Goal: Information Seeking & Learning: Learn about a topic

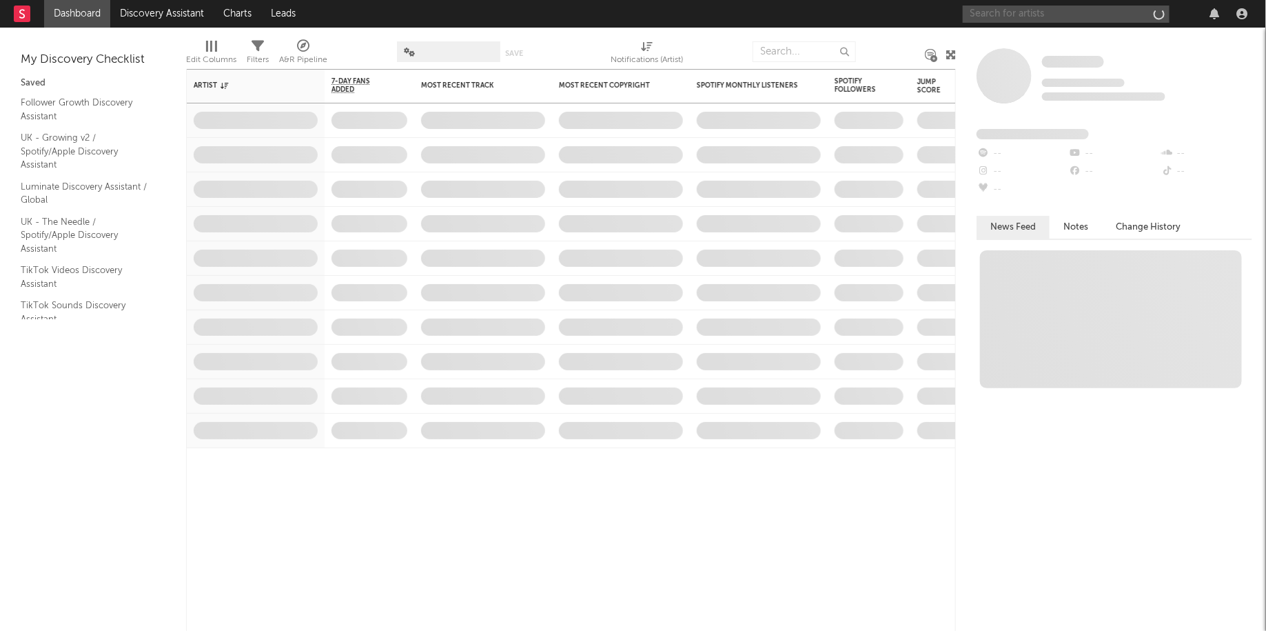
click at [1074, 18] on input "text" at bounding box center [1066, 14] width 207 height 17
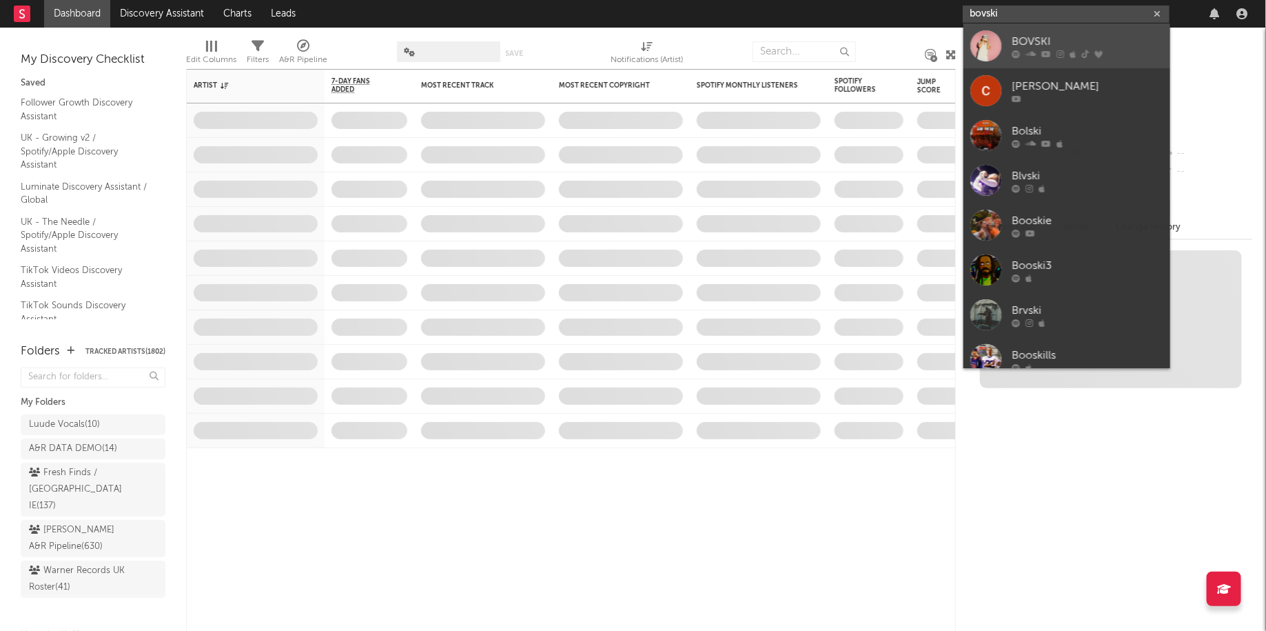
type input "bovski"
click at [1076, 48] on div "BOVSKI" at bounding box center [1088, 41] width 152 height 17
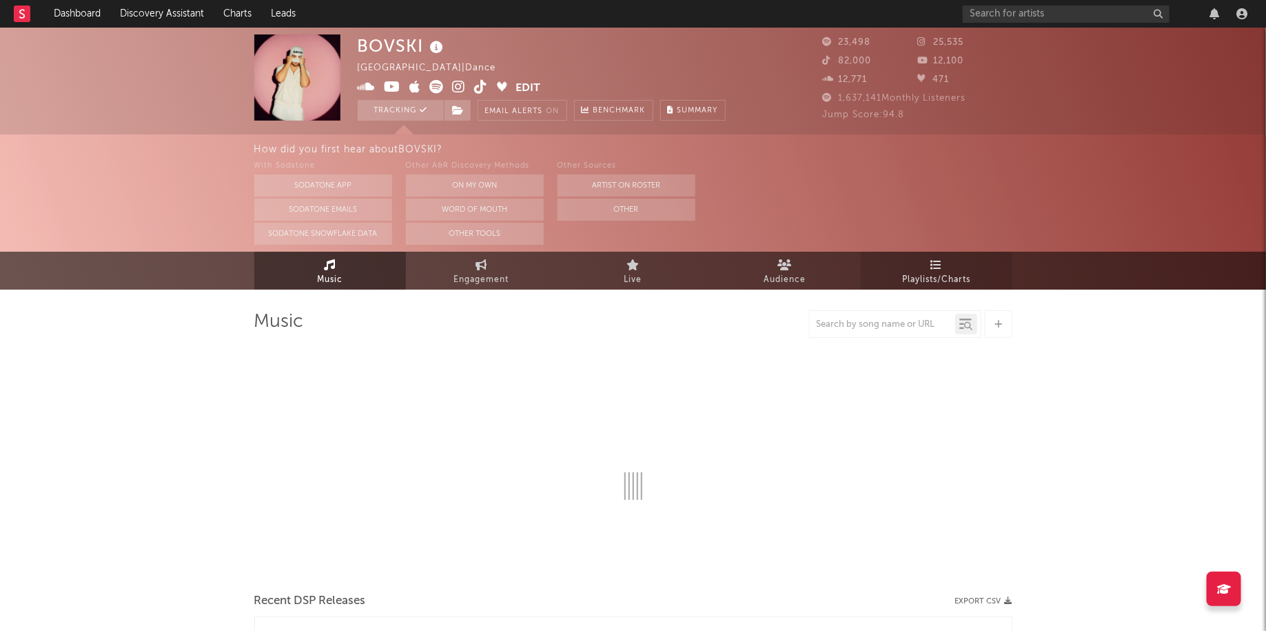
click at [919, 281] on span "Playlists/Charts" at bounding box center [936, 280] width 68 height 17
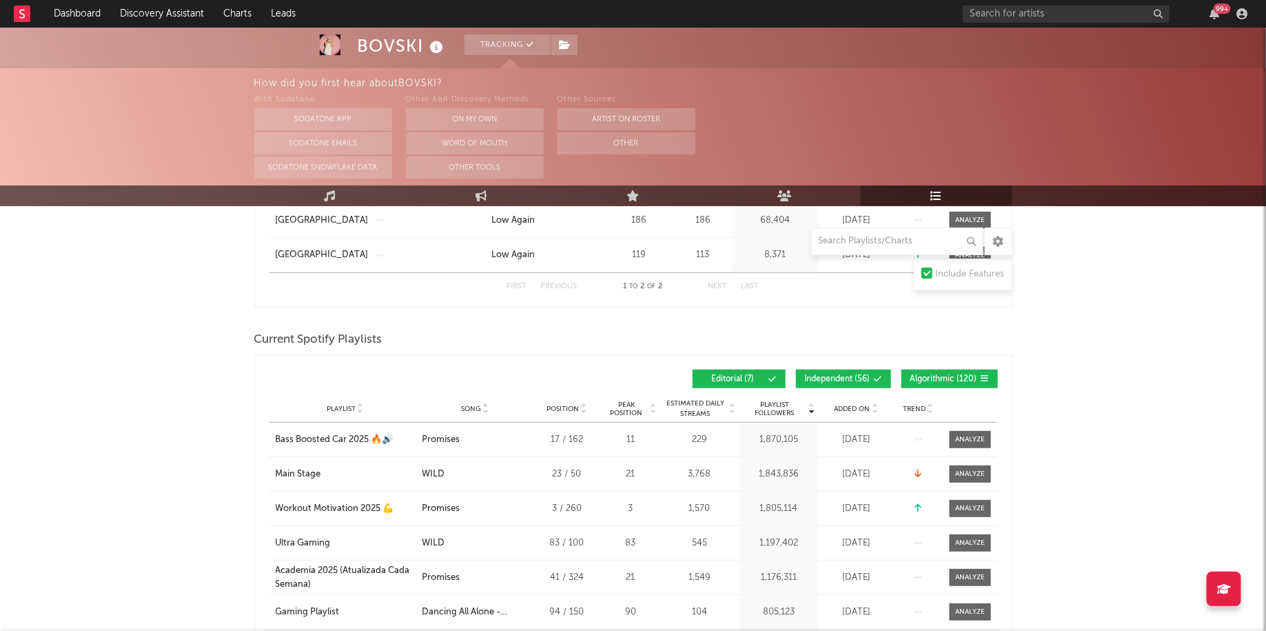
scroll to position [311, 0]
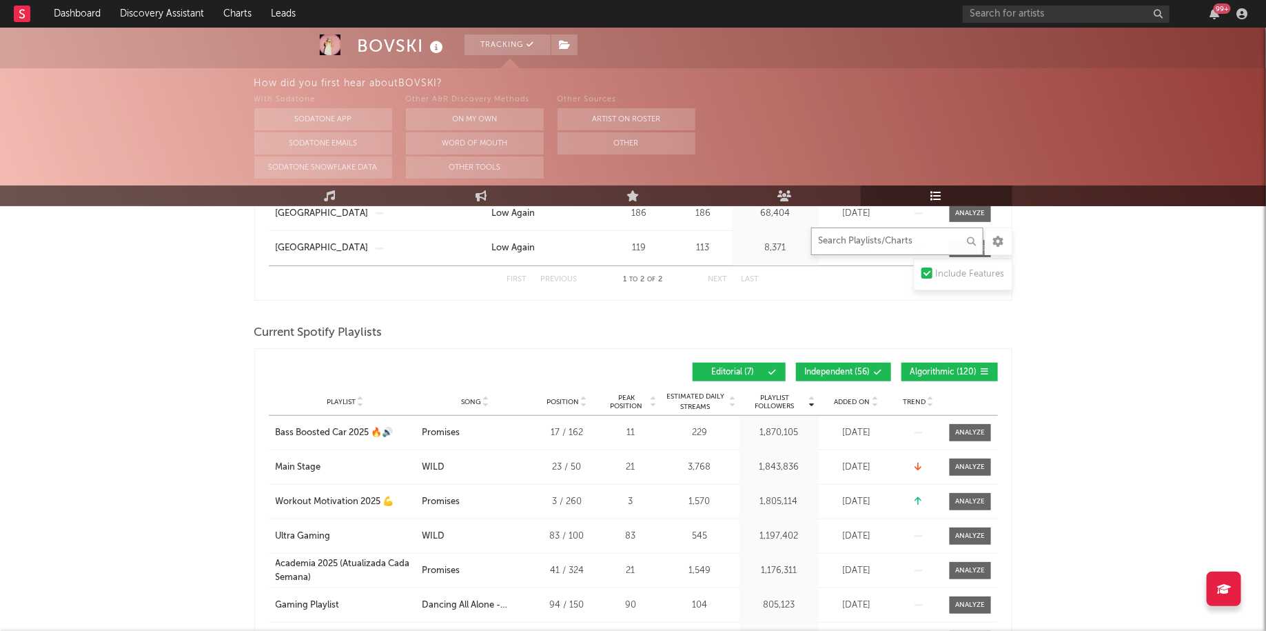
click at [889, 233] on input "text" at bounding box center [897, 242] width 172 height 28
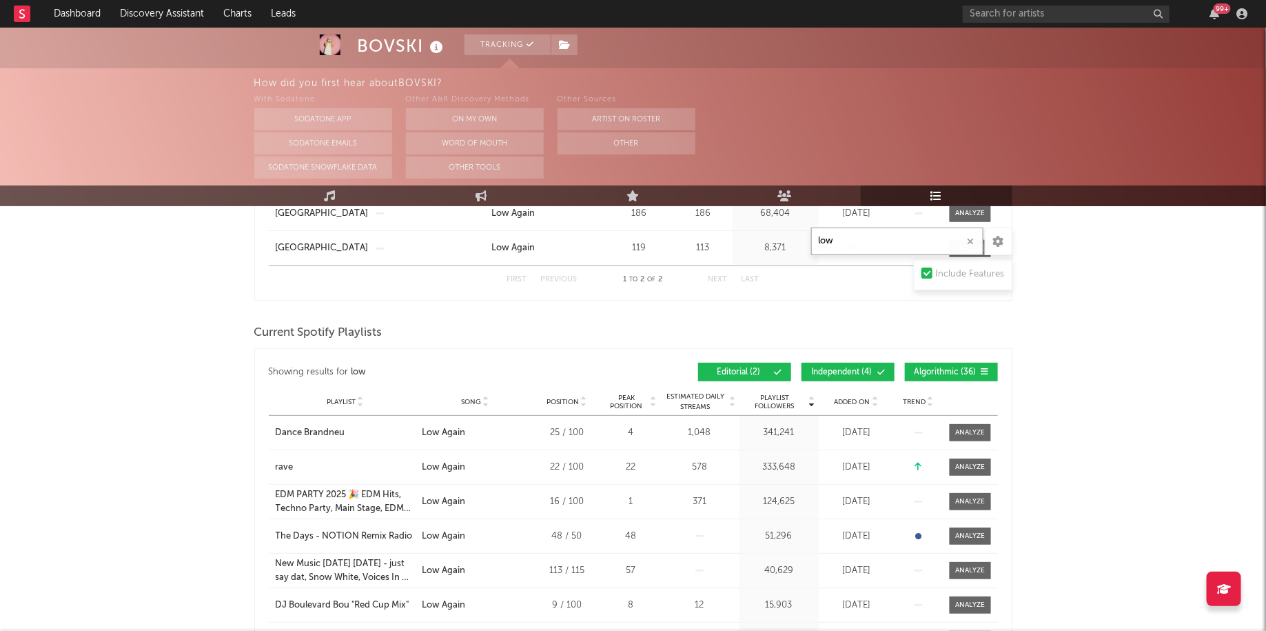
type input "low"
click at [971, 454] on div "Playlist rave City Song Low Again Position 22 / 100 Peak Position 22 Estimated …" at bounding box center [633, 467] width 729 height 34
click at [969, 462] on div at bounding box center [971, 467] width 30 height 10
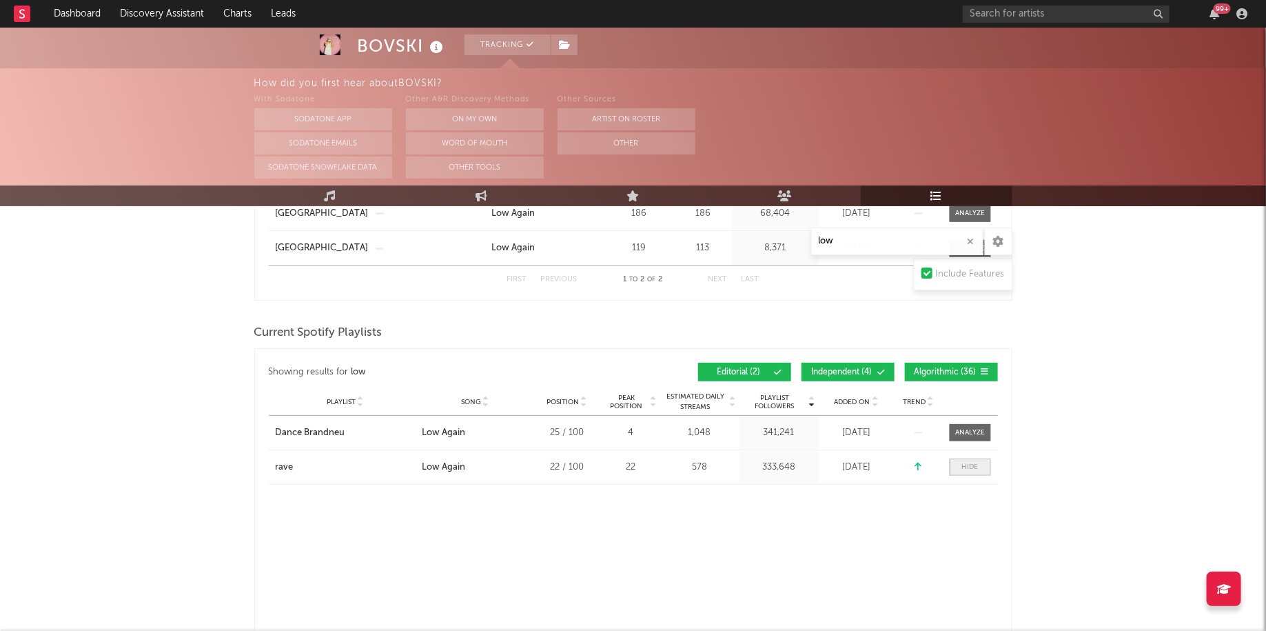
scroll to position [424, 0]
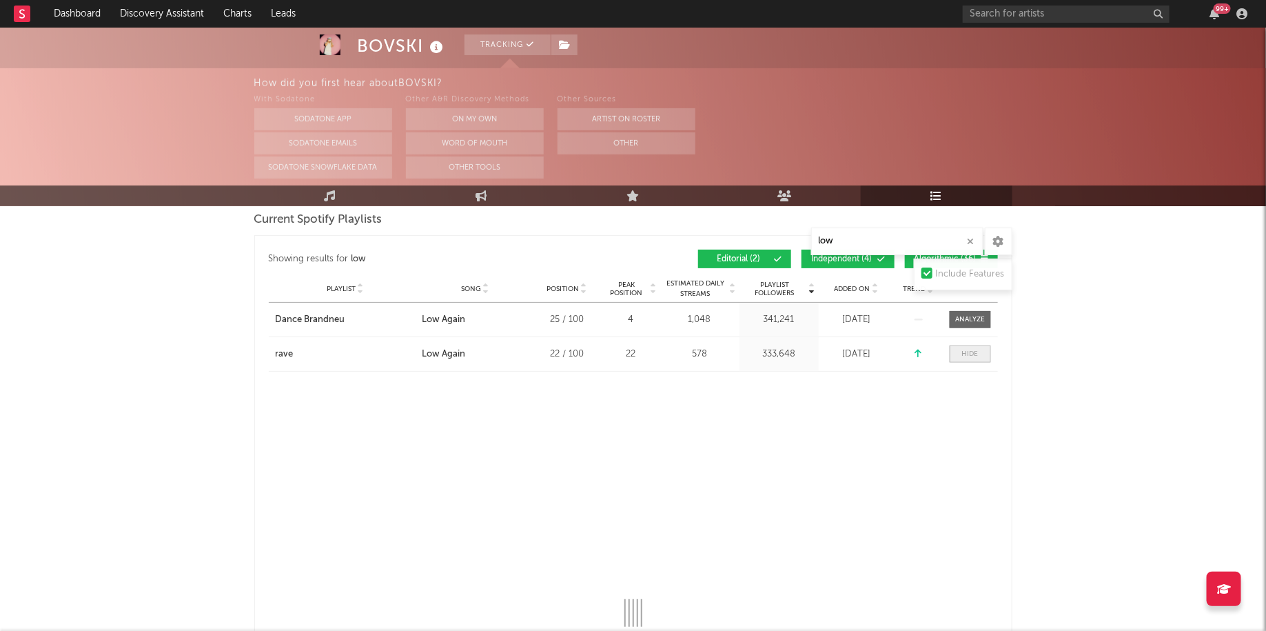
select select "1w"
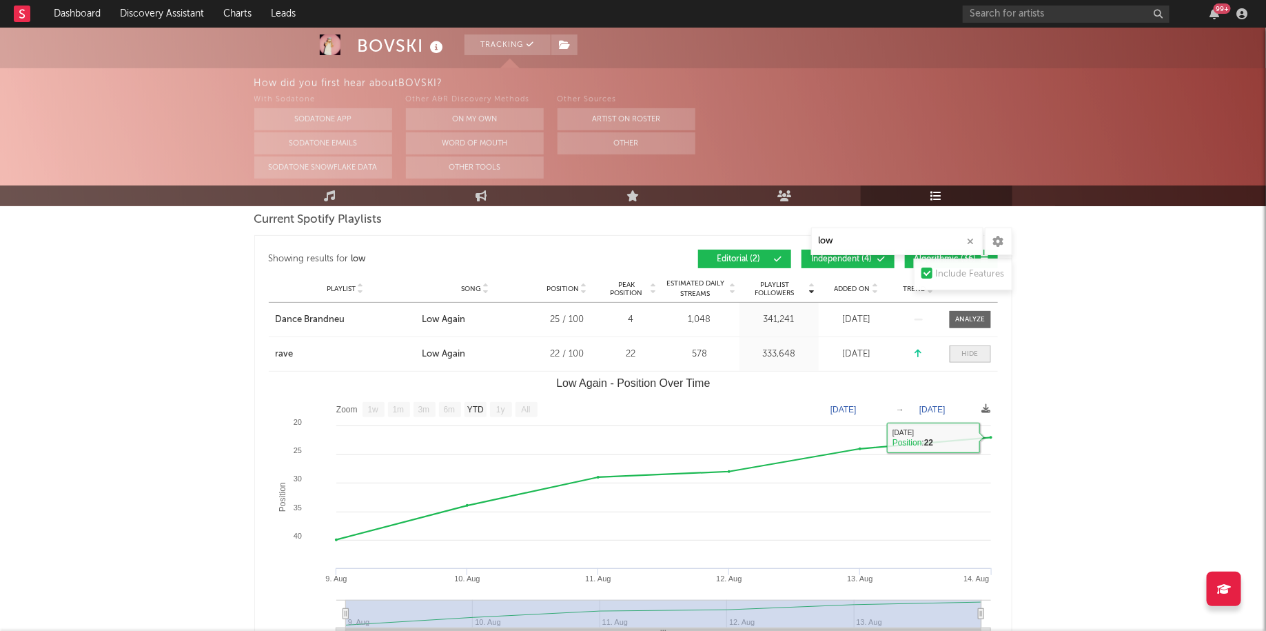
click at [975, 349] on div at bounding box center [970, 354] width 17 height 10
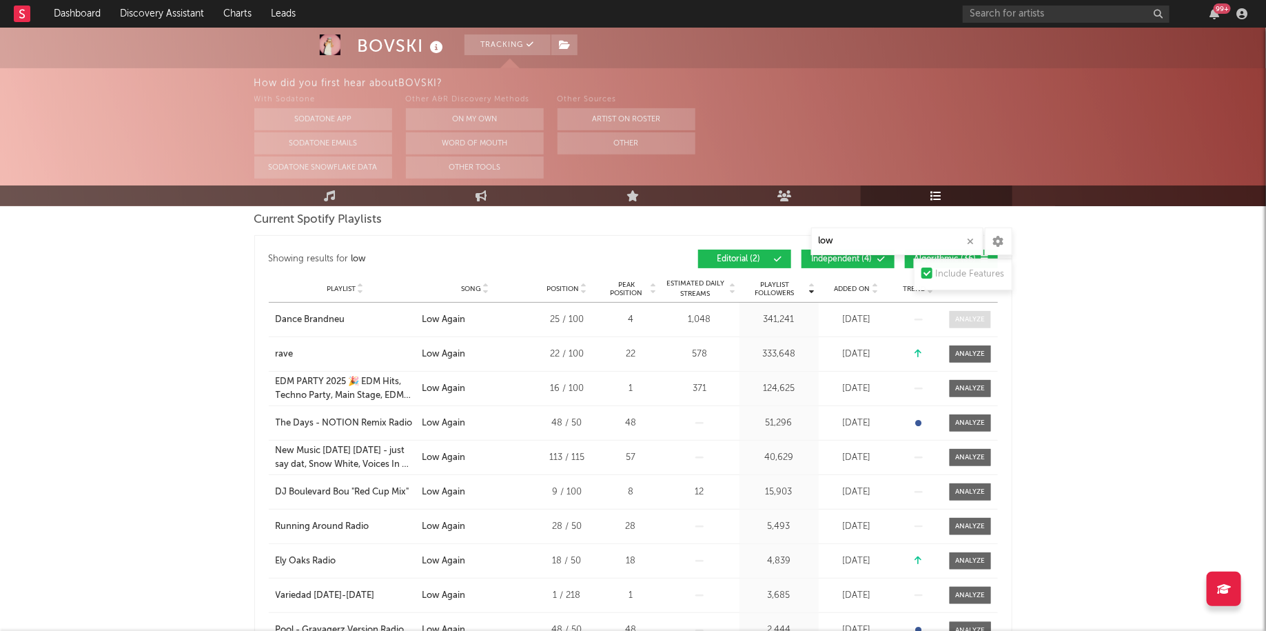
click at [973, 322] on div at bounding box center [971, 319] width 30 height 10
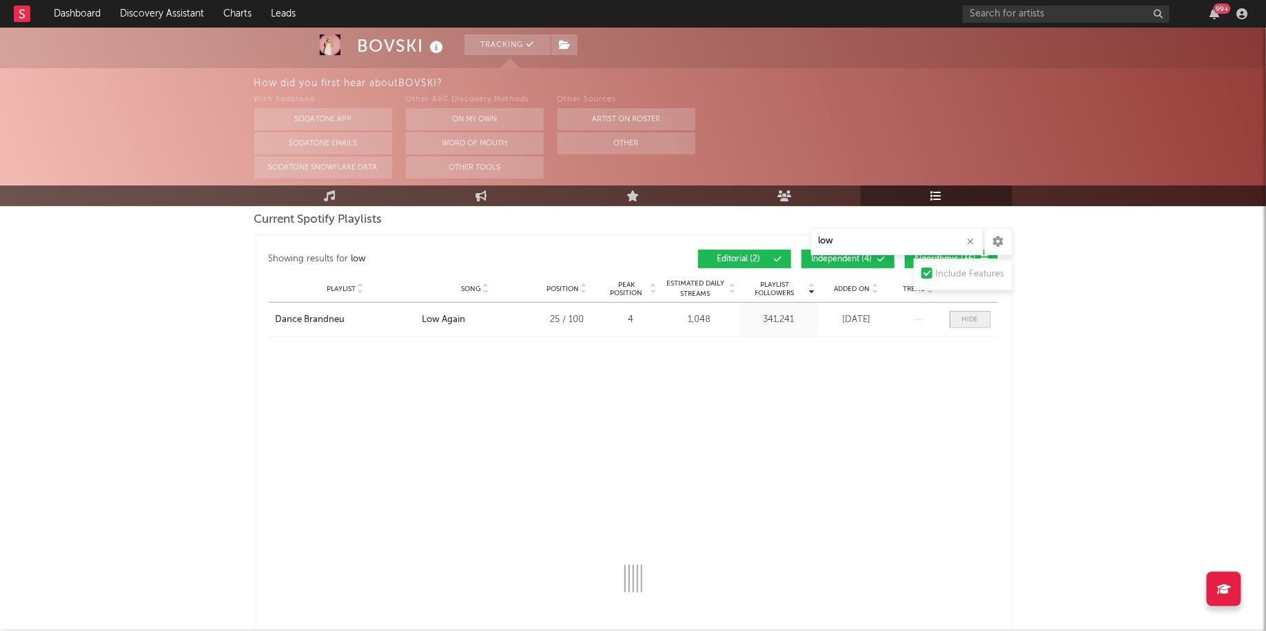
select select "1w"
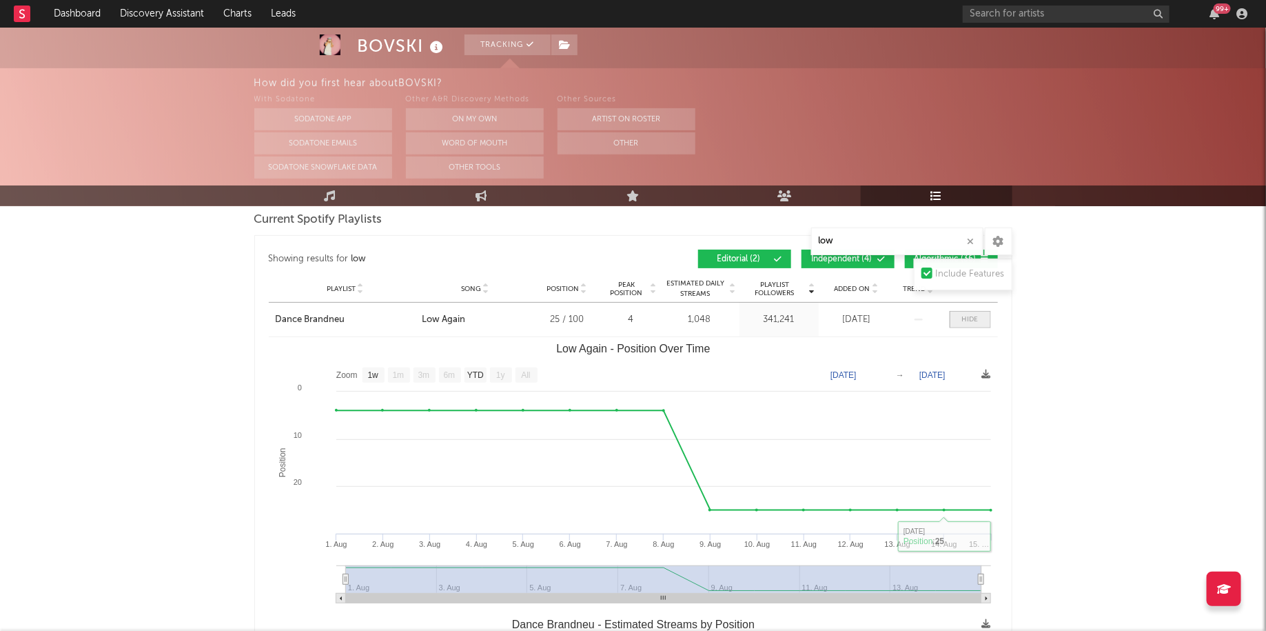
click at [983, 311] on span at bounding box center [970, 319] width 41 height 17
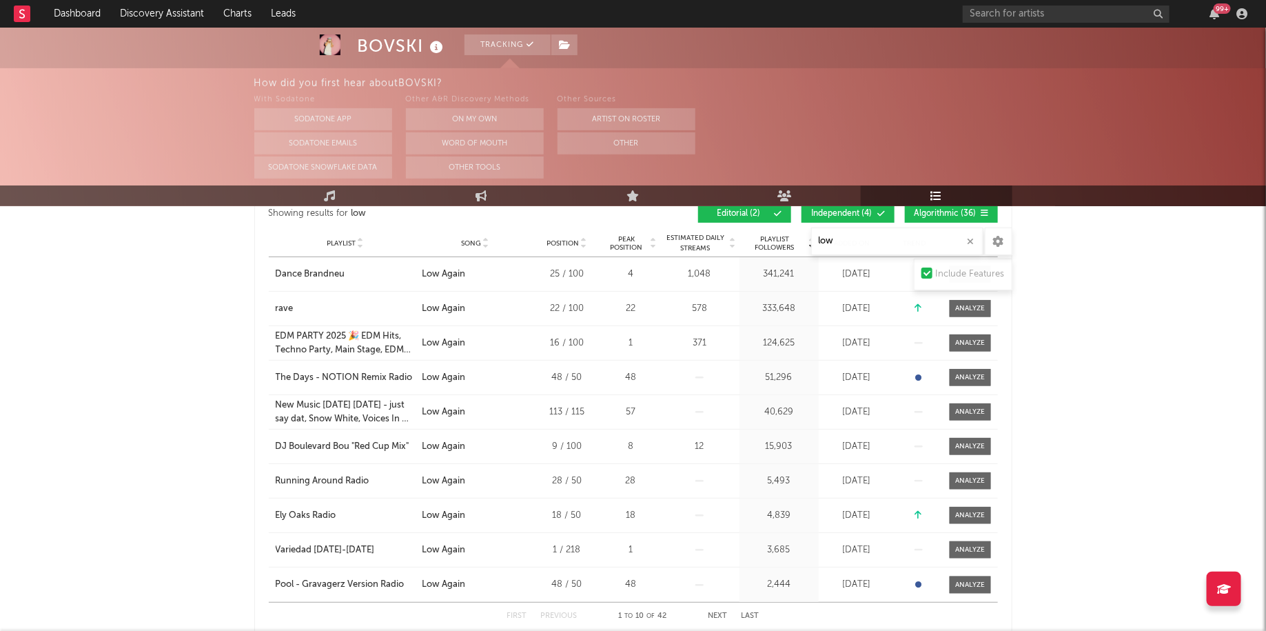
scroll to position [494, 0]
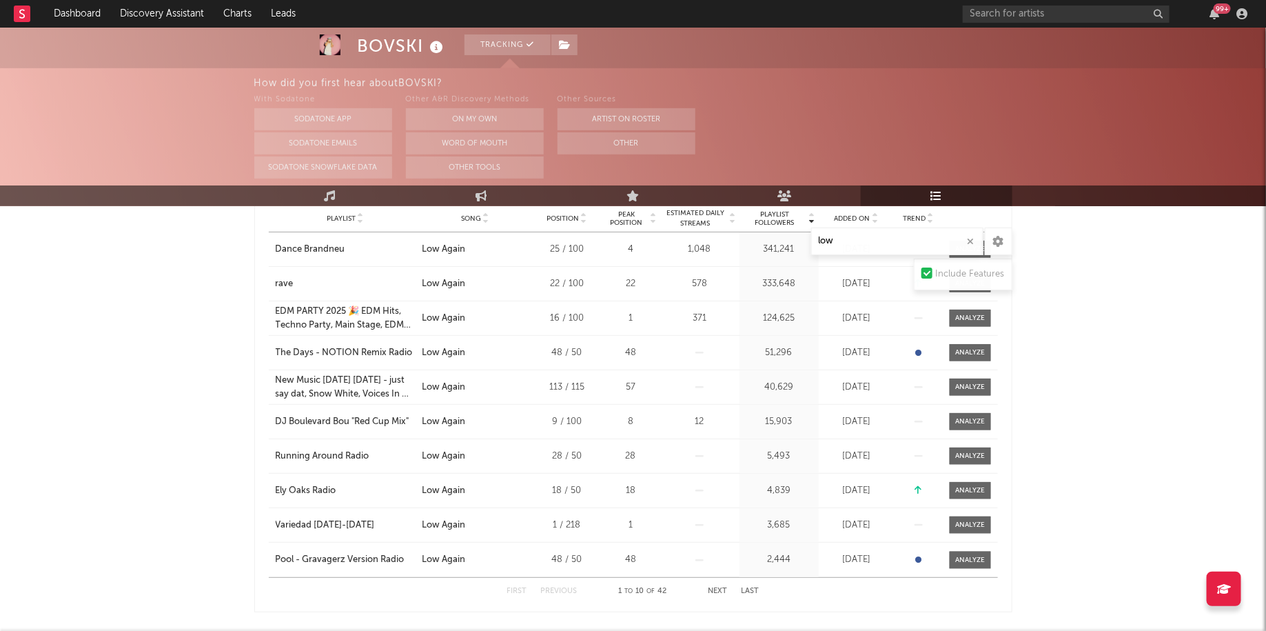
click at [715, 581] on div "First Previous 1 to 10 of 42 Next Last" at bounding box center [633, 591] width 252 height 27
click at [716, 589] on button "Next" at bounding box center [718, 591] width 19 height 8
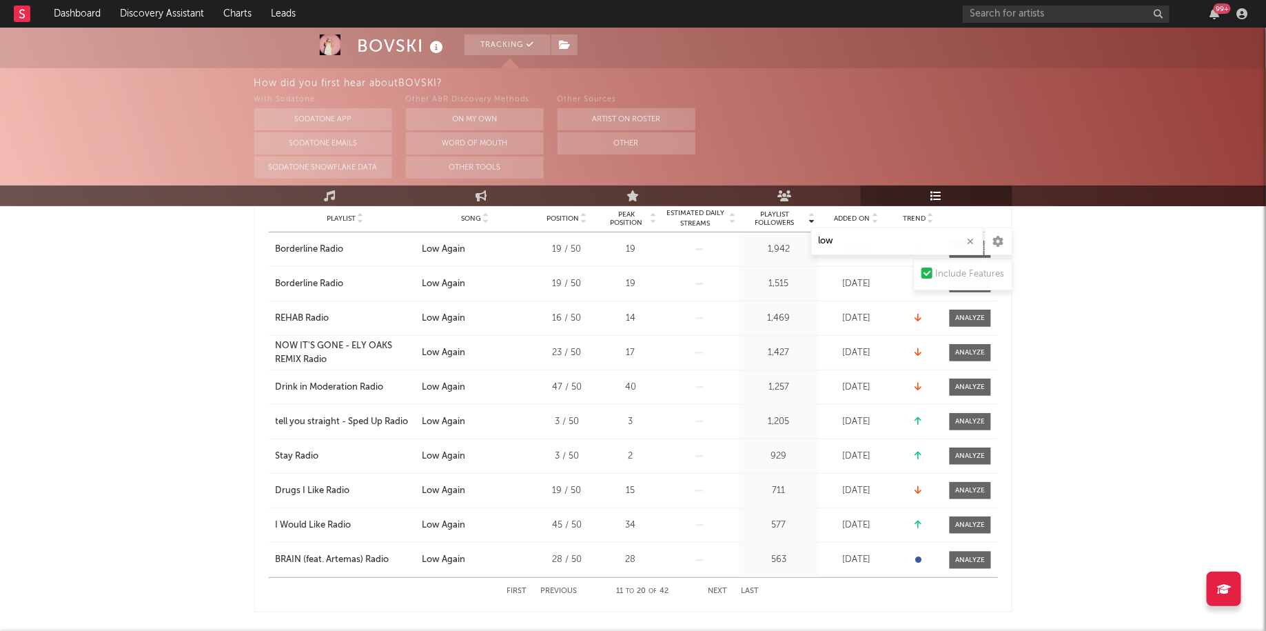
click at [716, 589] on button "Next" at bounding box center [718, 591] width 19 height 8
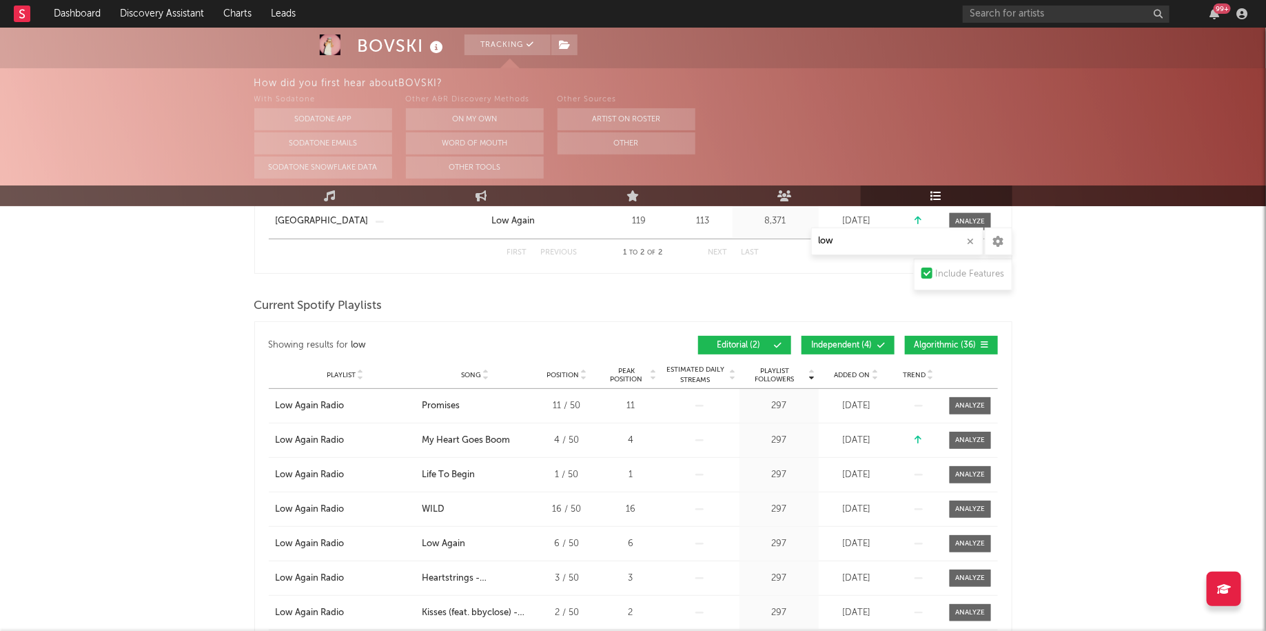
scroll to position [290, 0]
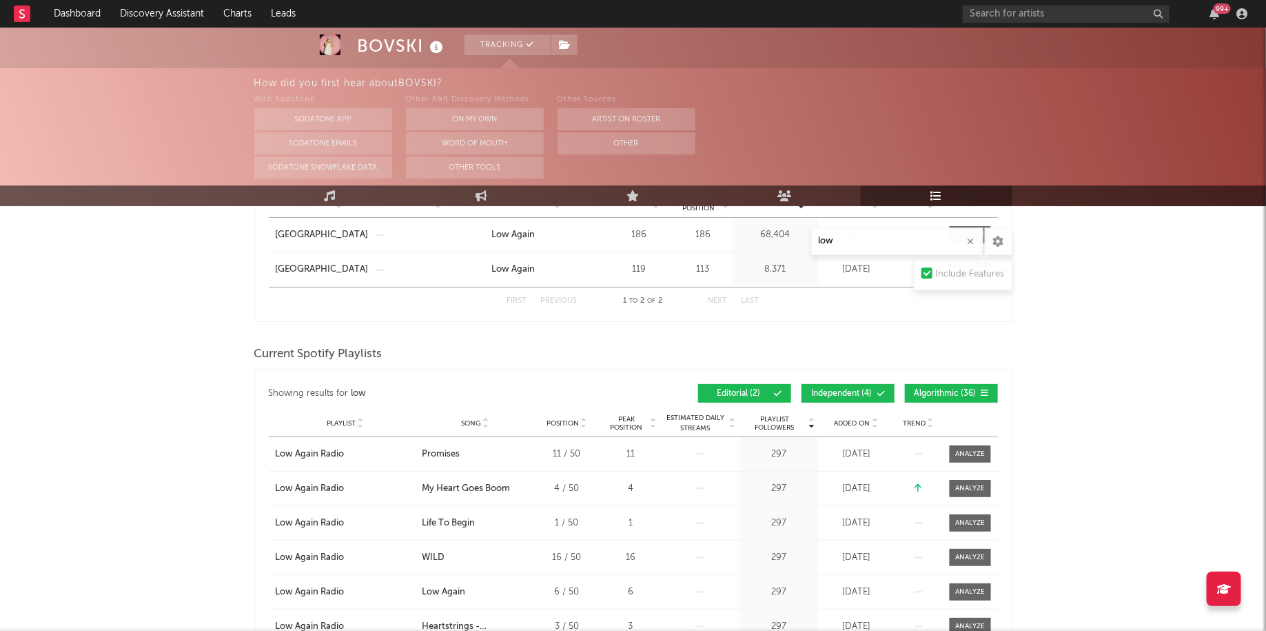
click at [825, 394] on span "Independent ( 4 )" at bounding box center [842, 394] width 63 height 8
click at [754, 379] on div "Showing results for low Playlist Followers Playlist Song Position Peak Position…" at bounding box center [633, 393] width 729 height 32
click at [867, 392] on span "Independent ( 4 )" at bounding box center [842, 394] width 63 height 8
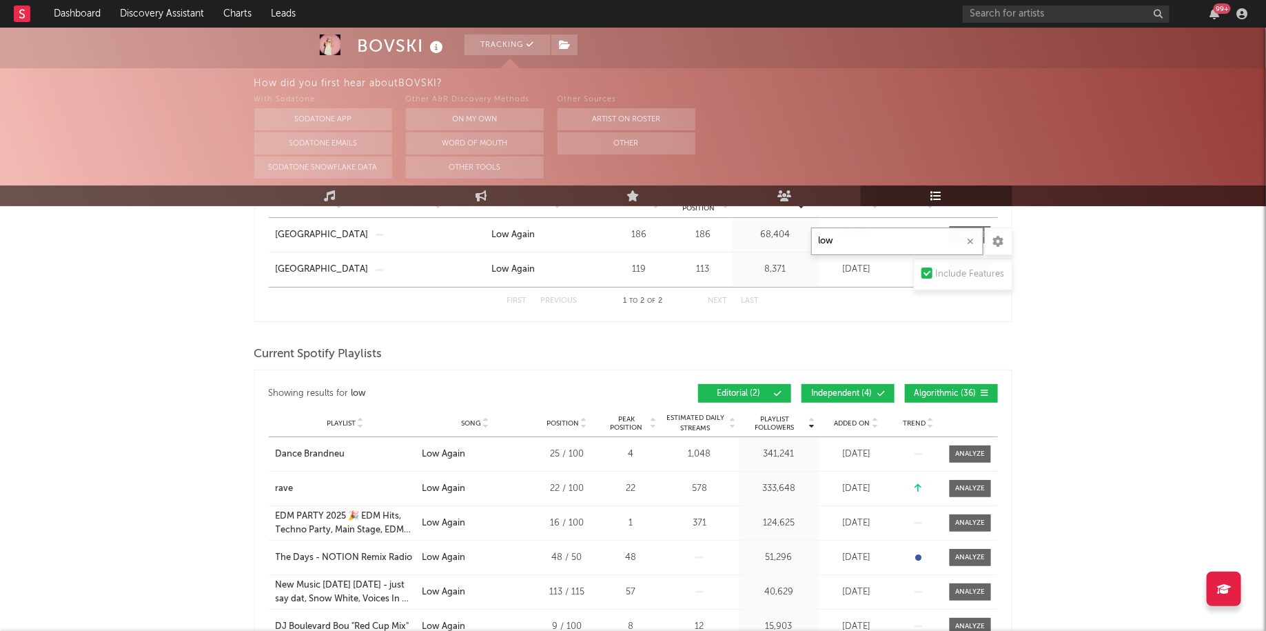
click at [867, 241] on input "low" at bounding box center [897, 242] width 172 height 28
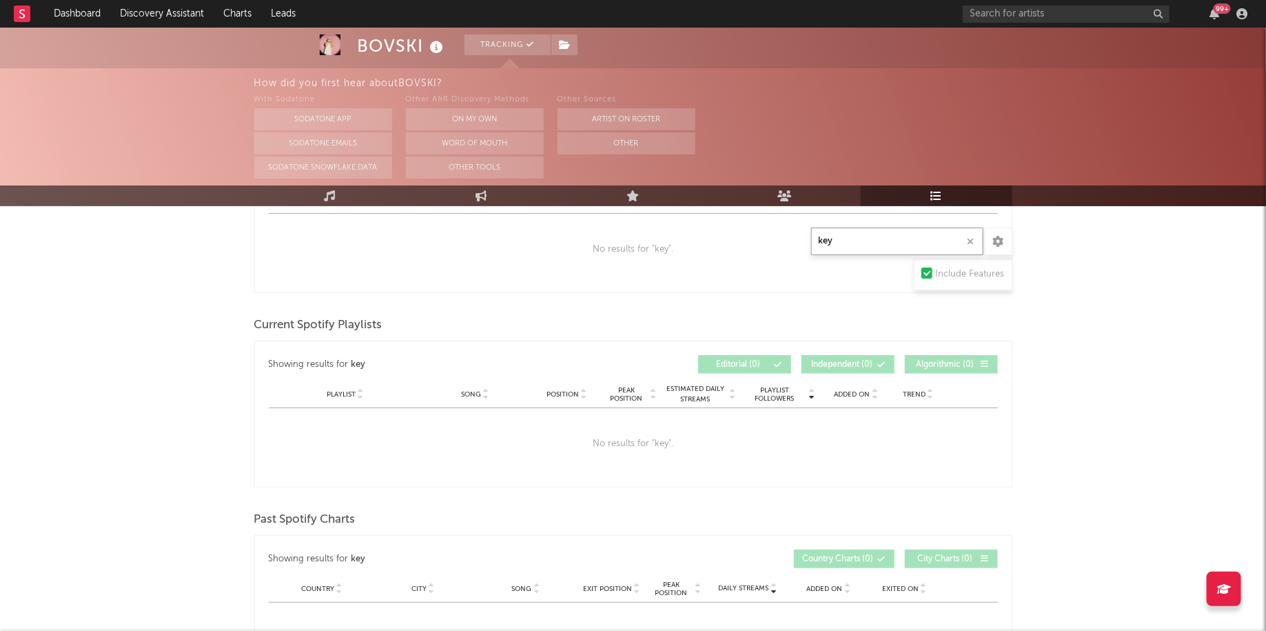
scroll to position [0, 0]
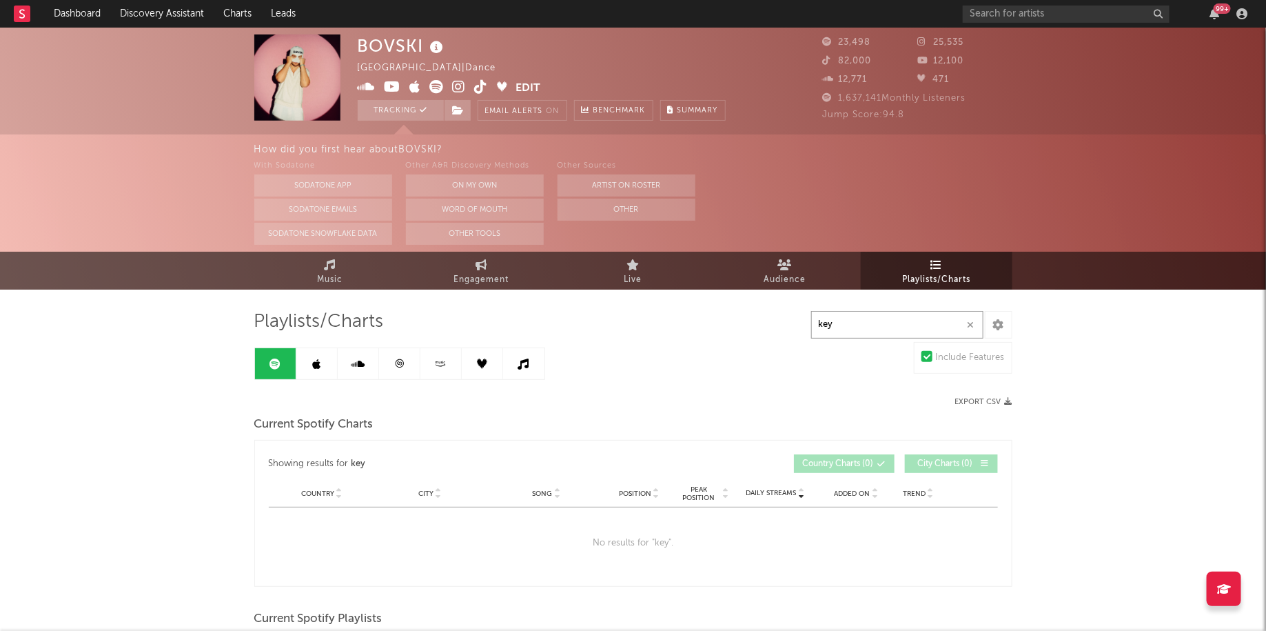
type input "key"
click at [321, 372] on link at bounding box center [316, 363] width 41 height 31
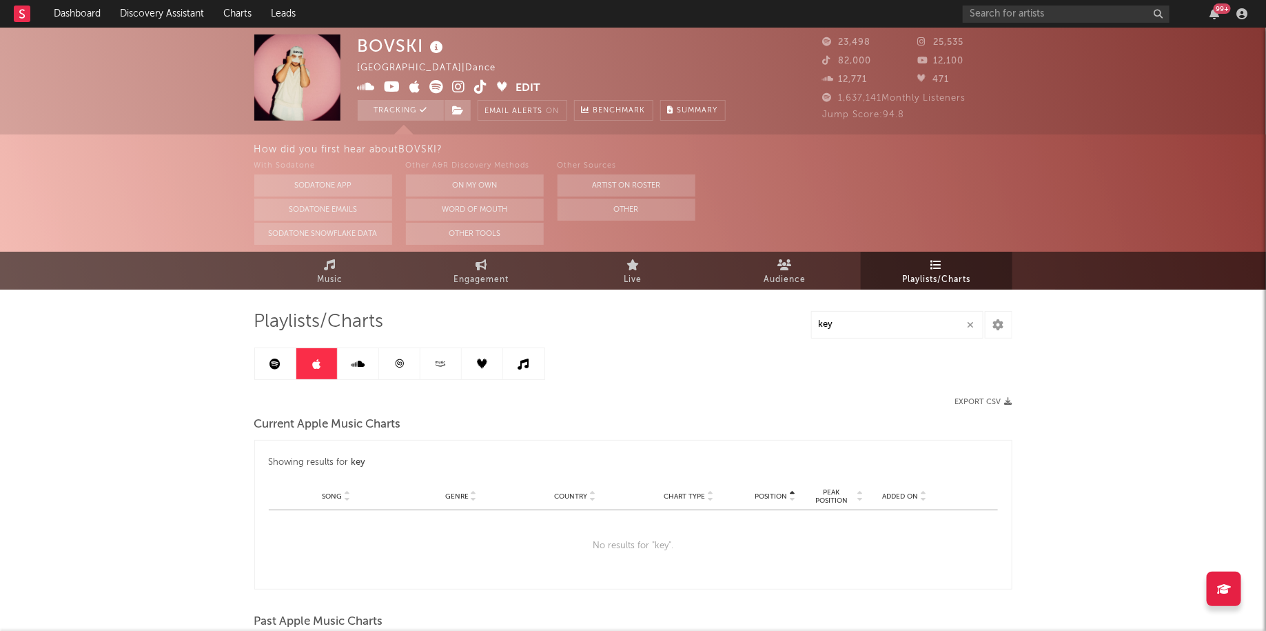
click at [353, 367] on icon at bounding box center [358, 364] width 14 height 11
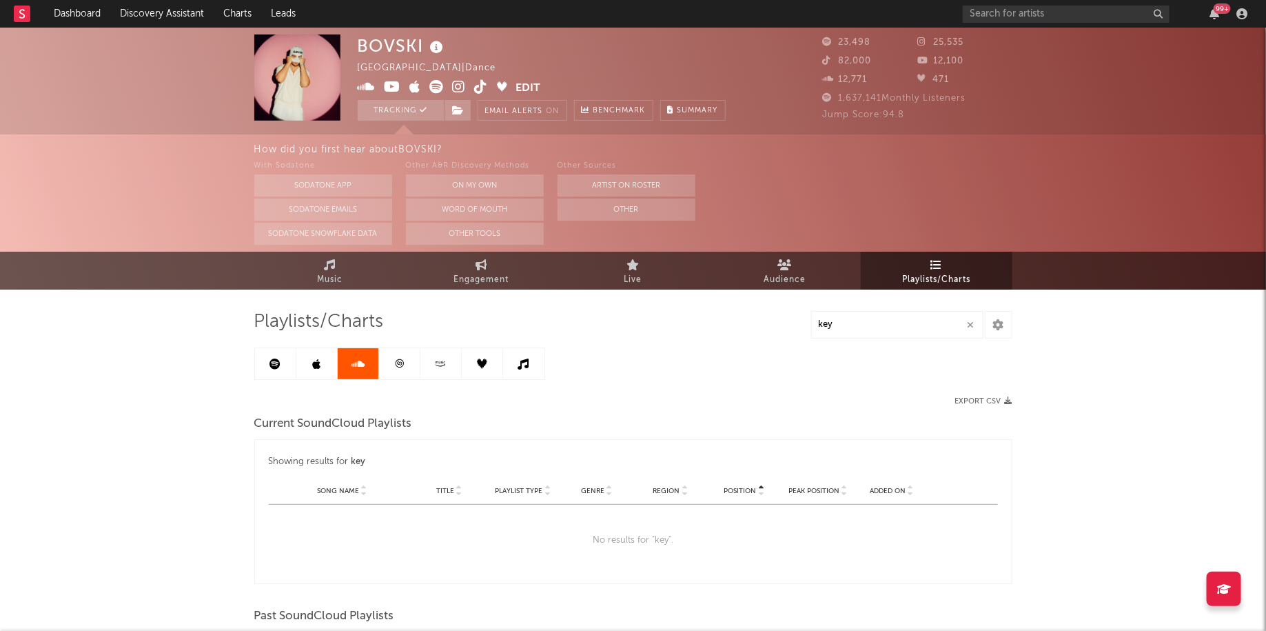
click at [394, 367] on icon at bounding box center [399, 364] width 10 height 10
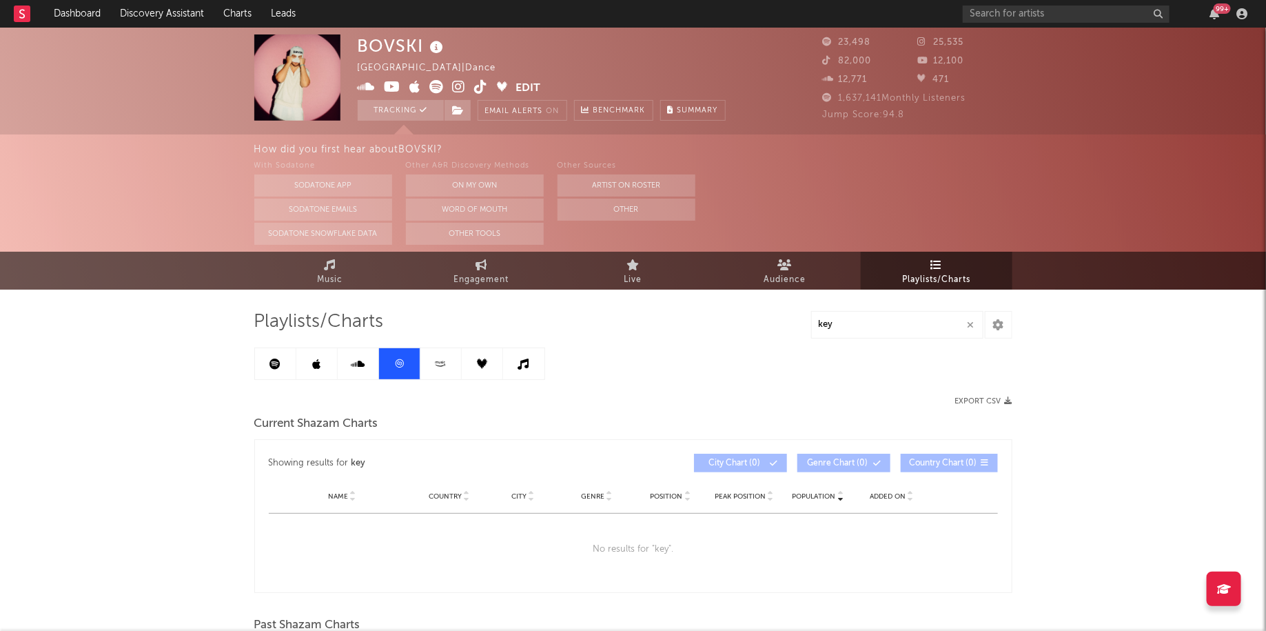
click at [436, 364] on icon at bounding box center [441, 364] width 16 height 10
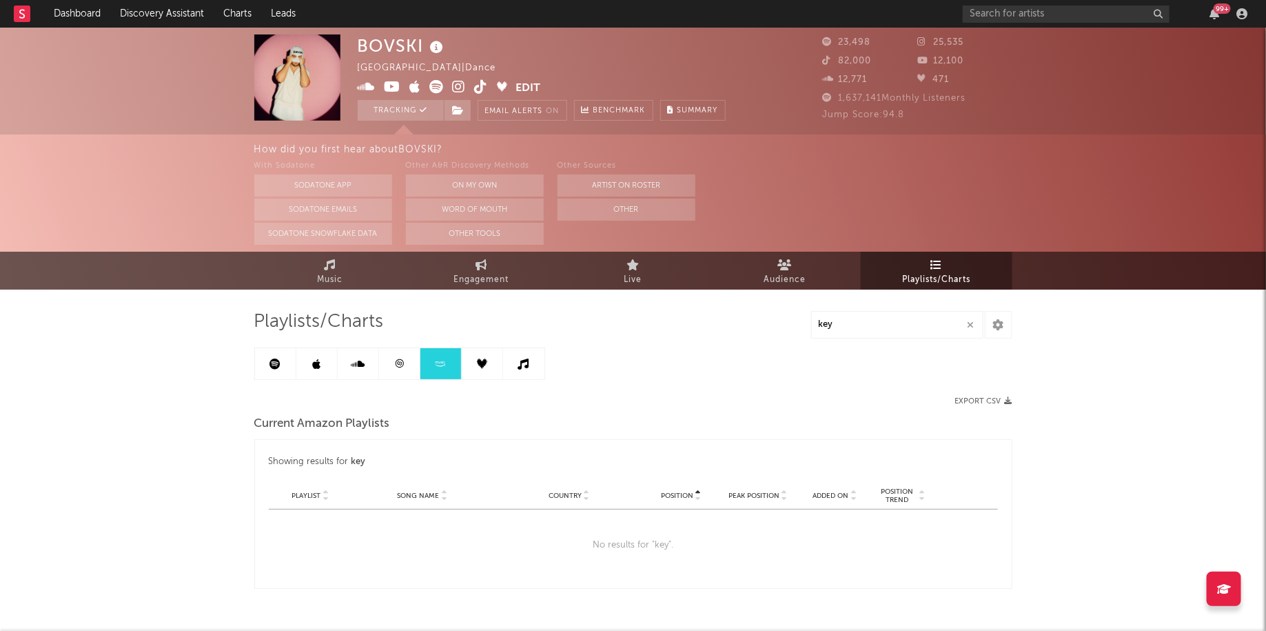
click at [463, 367] on link at bounding box center [482, 363] width 41 height 31
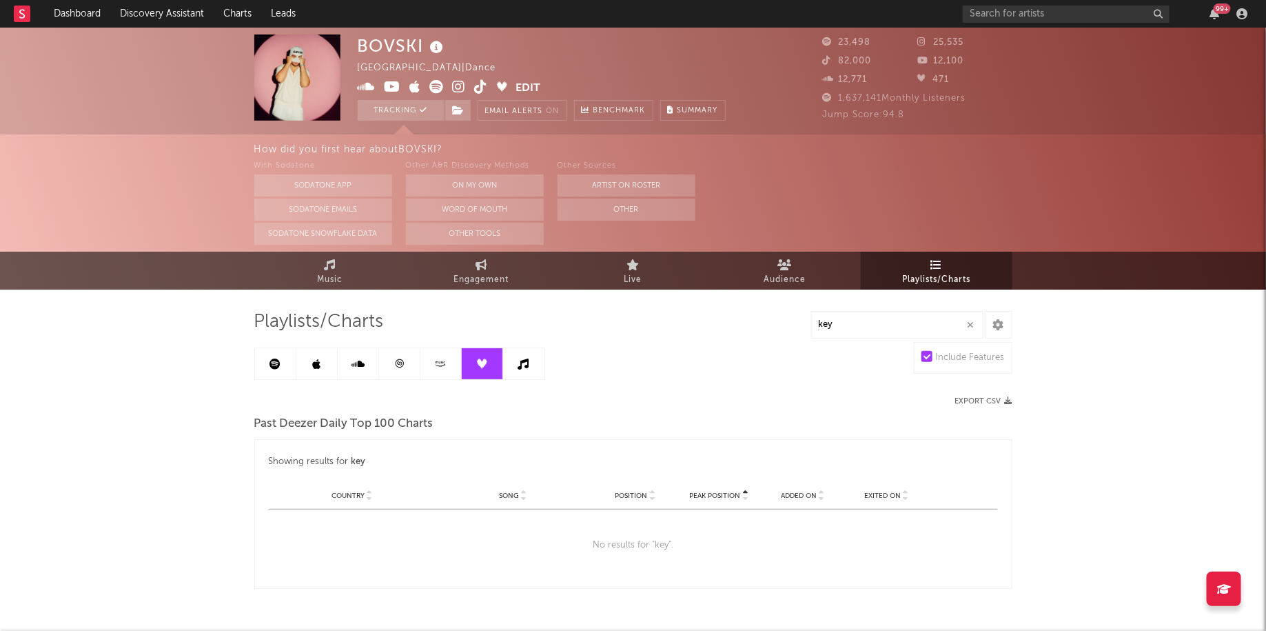
click at [525, 370] on link at bounding box center [523, 363] width 41 height 31
